Goal: Find specific page/section: Find specific page/section

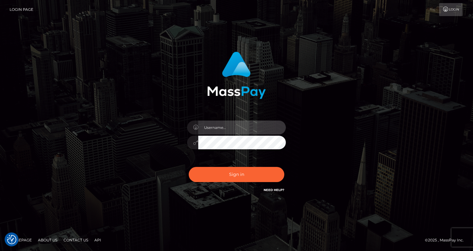
click at [227, 131] on input "text" at bounding box center [242, 127] width 88 height 14
type input "oli.fanvue"
click at [239, 126] on input "text" at bounding box center [242, 127] width 88 height 14
type input "oli.fanvue"
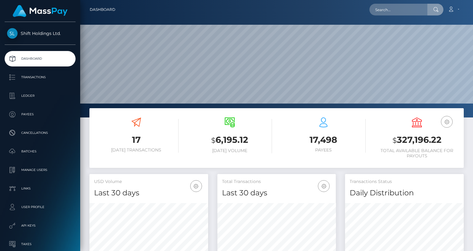
scroll to position [109, 119]
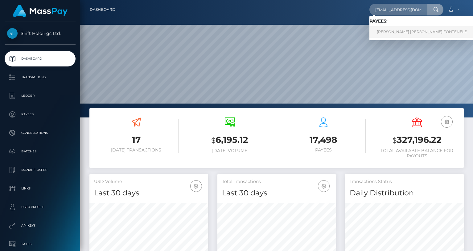
type input "vivifa1rias@gmail.com"
click at [411, 29] on link "VIVIANE DE FARIAS SOUSA FONTENELE" at bounding box center [422, 31] width 105 height 11
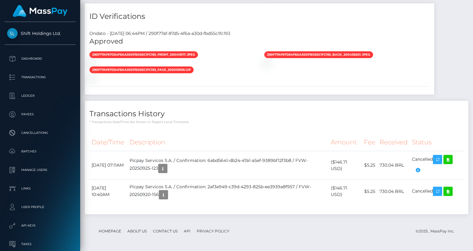
scroll to position [591, 0]
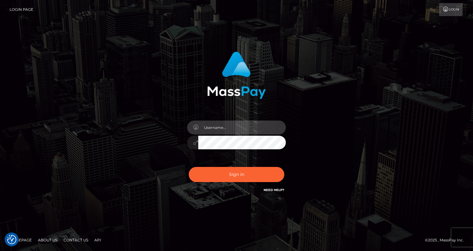
click at [220, 123] on input "text" at bounding box center [242, 127] width 88 height 14
type input "oli.fanvue"
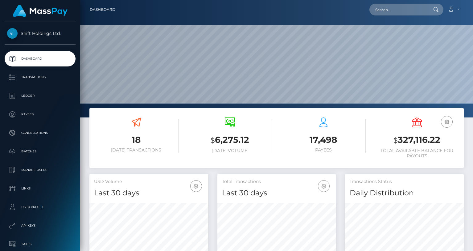
scroll to position [109, 119]
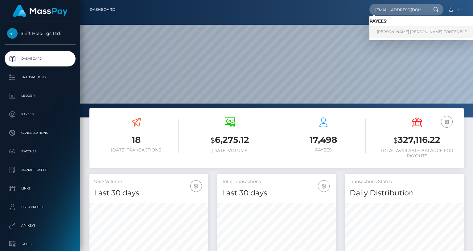
type input "vivifa1rias@gmail.com"
click at [394, 27] on link "VIVIANE DE FARIAS SOUSA FONTENELE" at bounding box center [422, 31] width 105 height 11
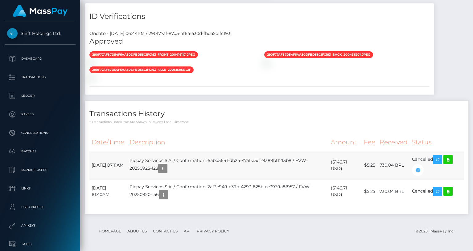
scroll to position [513, 0]
click at [452, 163] on icon at bounding box center [448, 160] width 7 height 8
